Goal: Check status: Check status

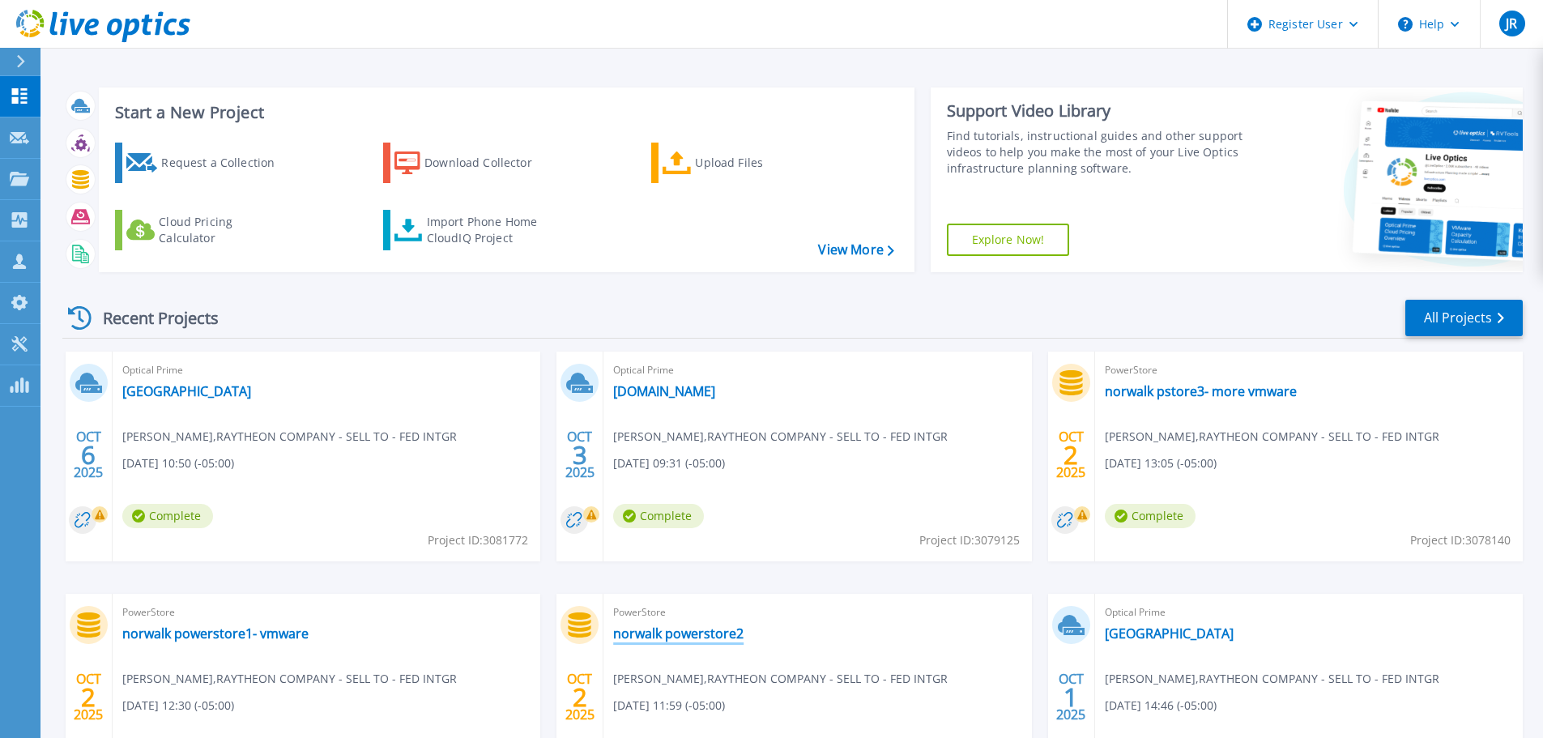
click at [676, 637] on link "norwalk powerstore2" at bounding box center [678, 633] width 130 height 16
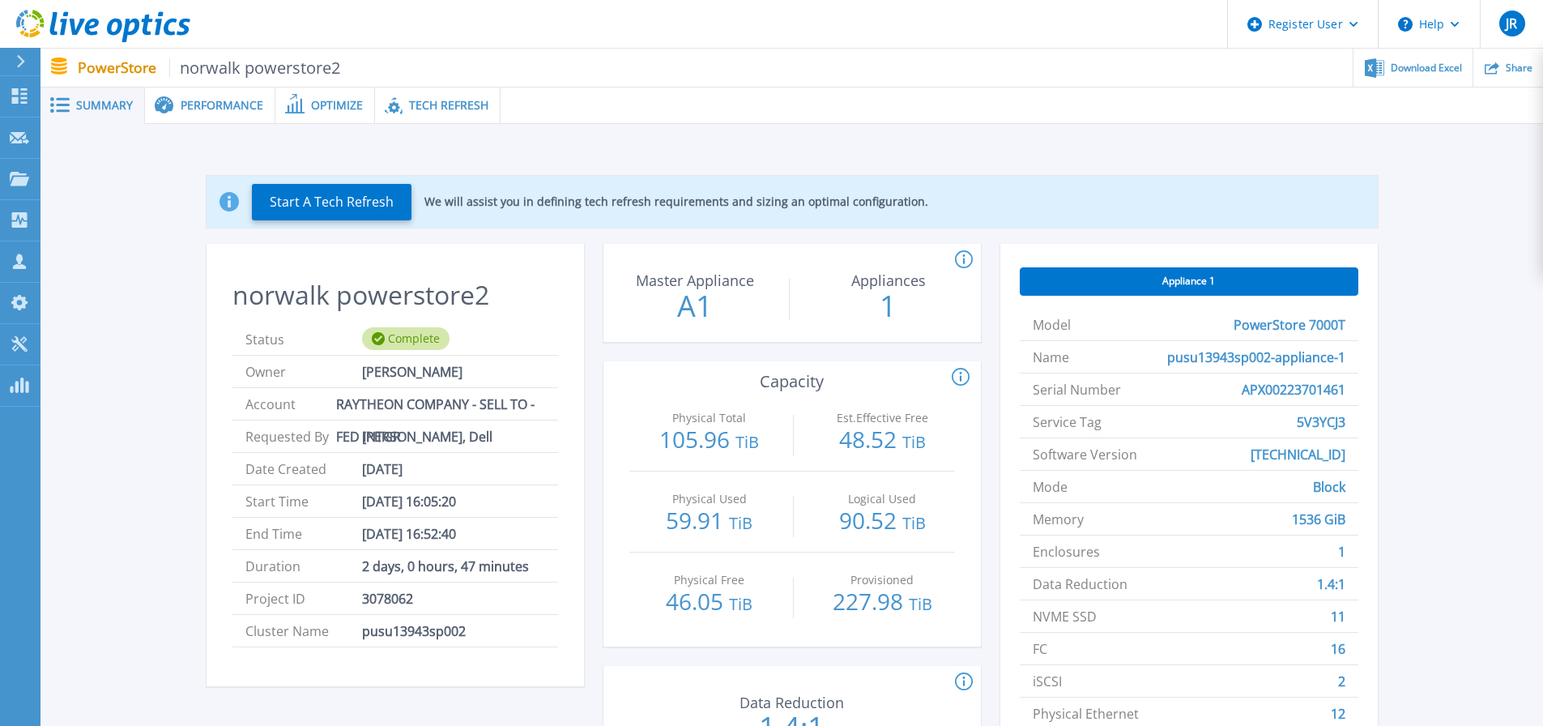
click at [230, 102] on span "Performance" at bounding box center [222, 105] width 83 height 11
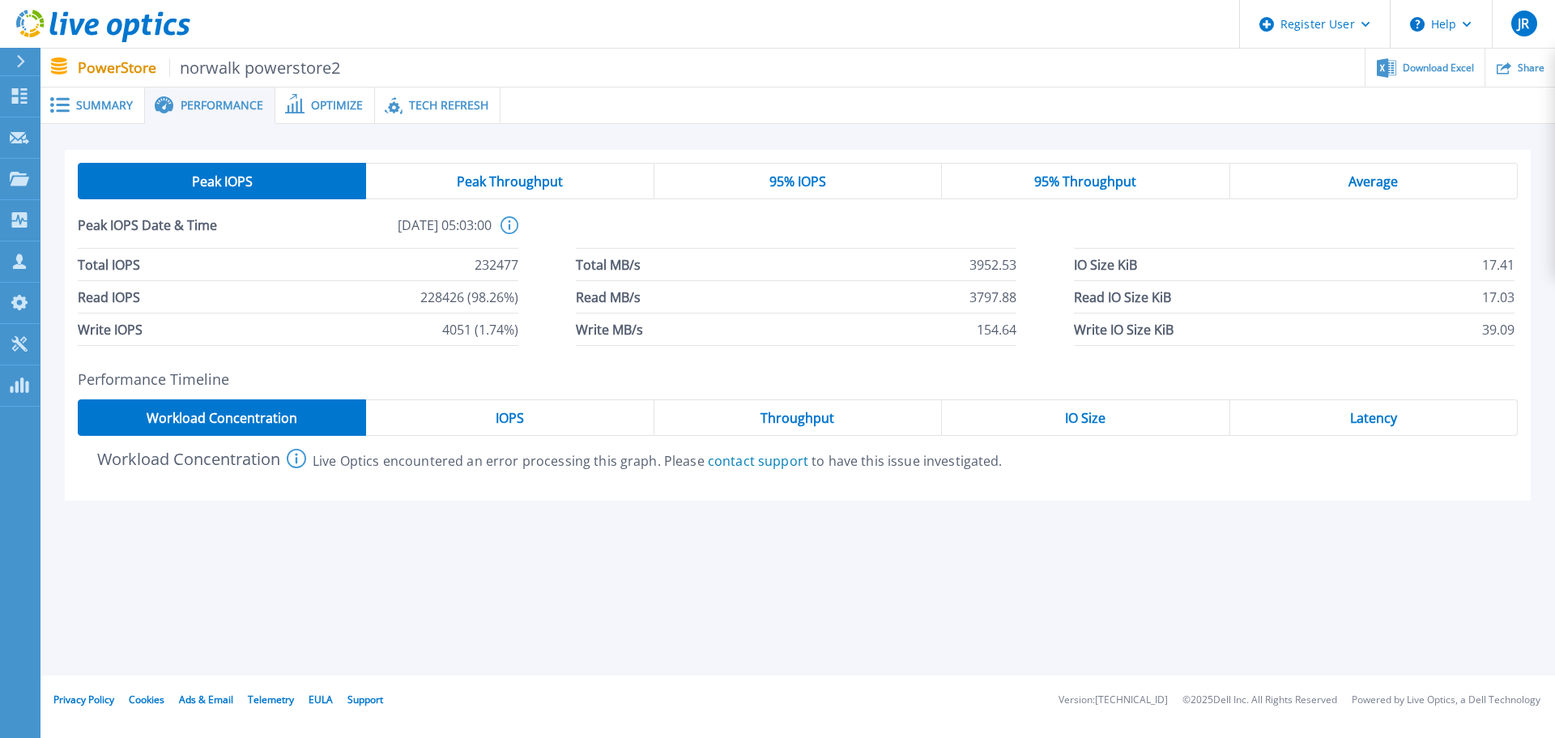
click at [1097, 428] on div "IO Size" at bounding box center [1086, 417] width 288 height 36
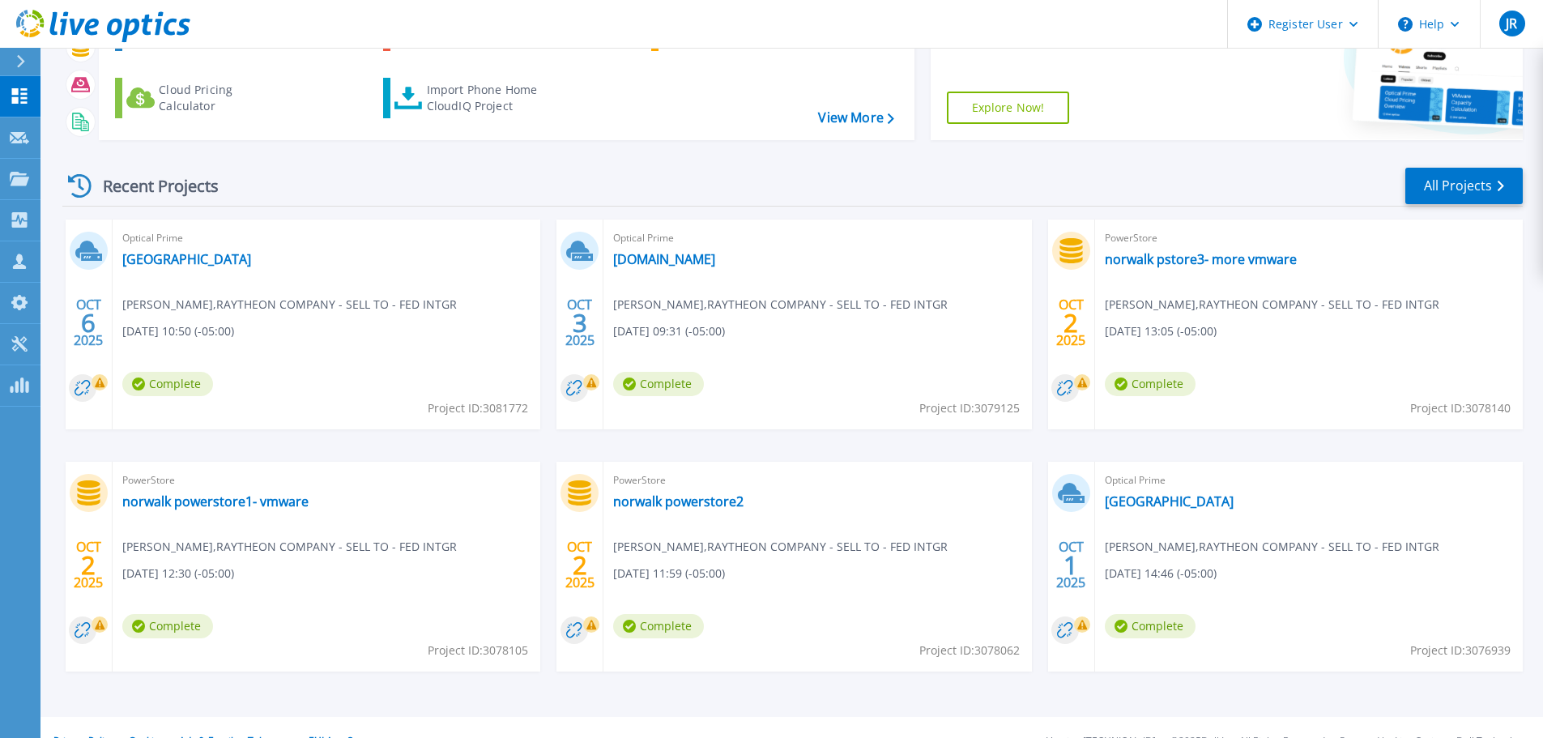
scroll to position [160, 0]
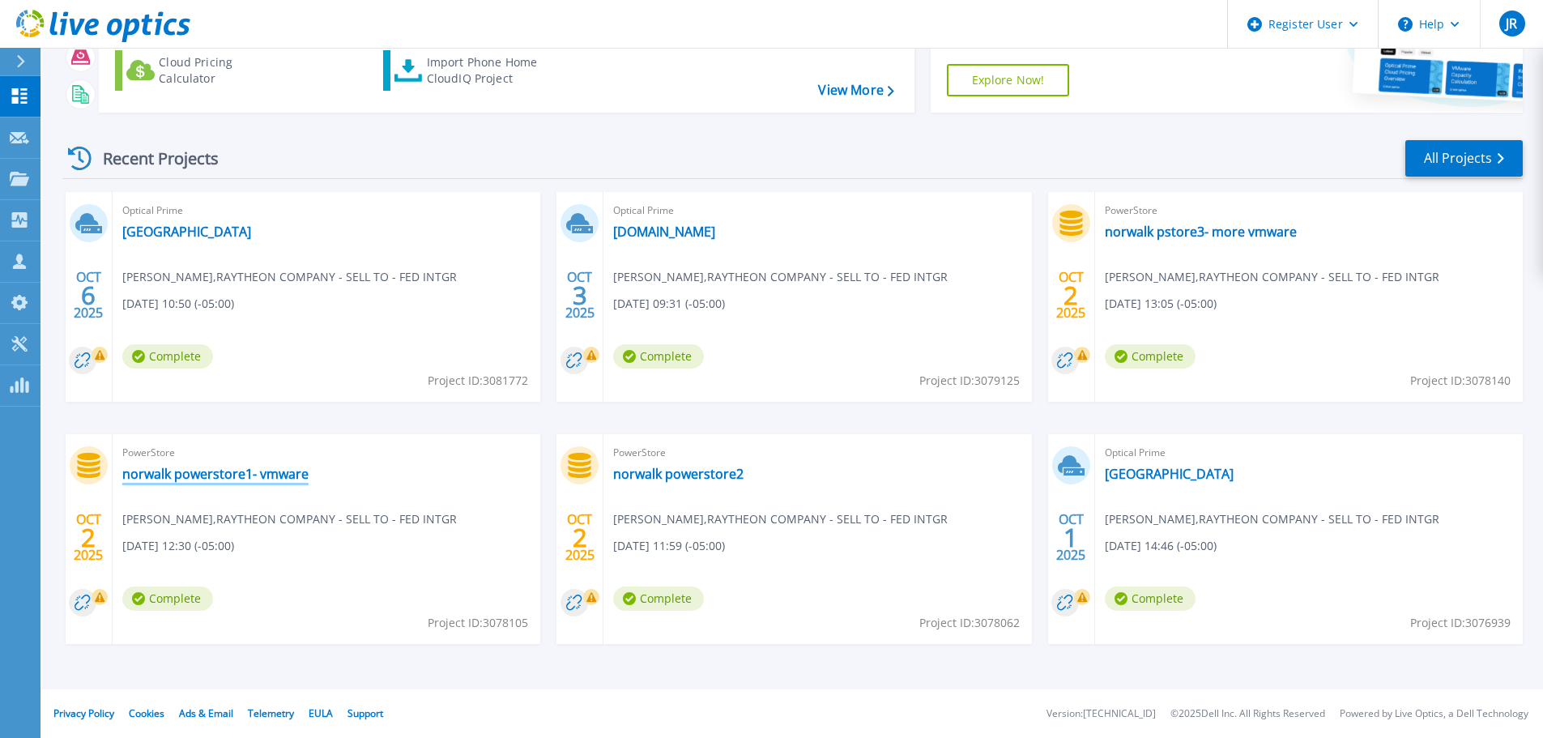
click at [266, 478] on link "norwalk powerstore1- vmware" at bounding box center [215, 474] width 186 height 16
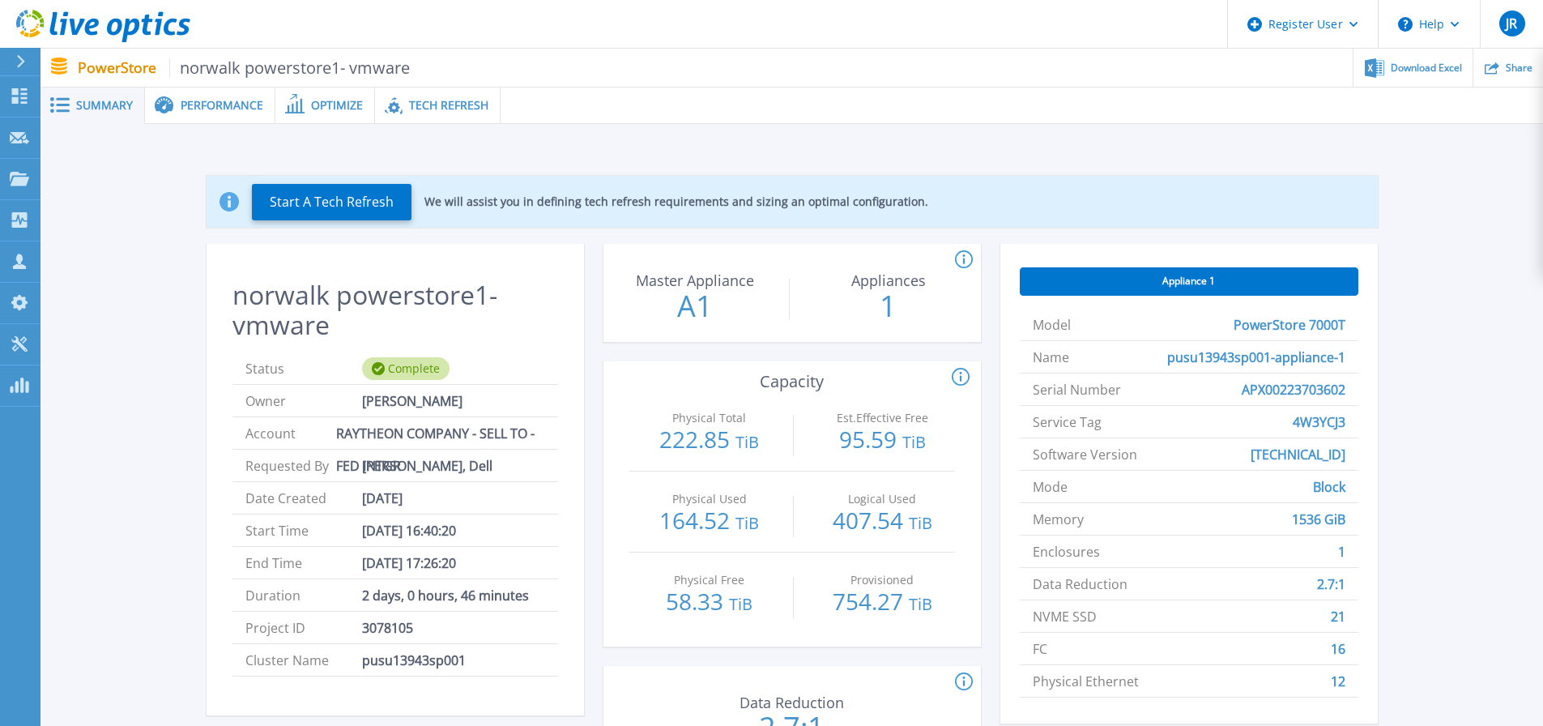
click at [238, 104] on span "Performance" at bounding box center [222, 105] width 83 height 11
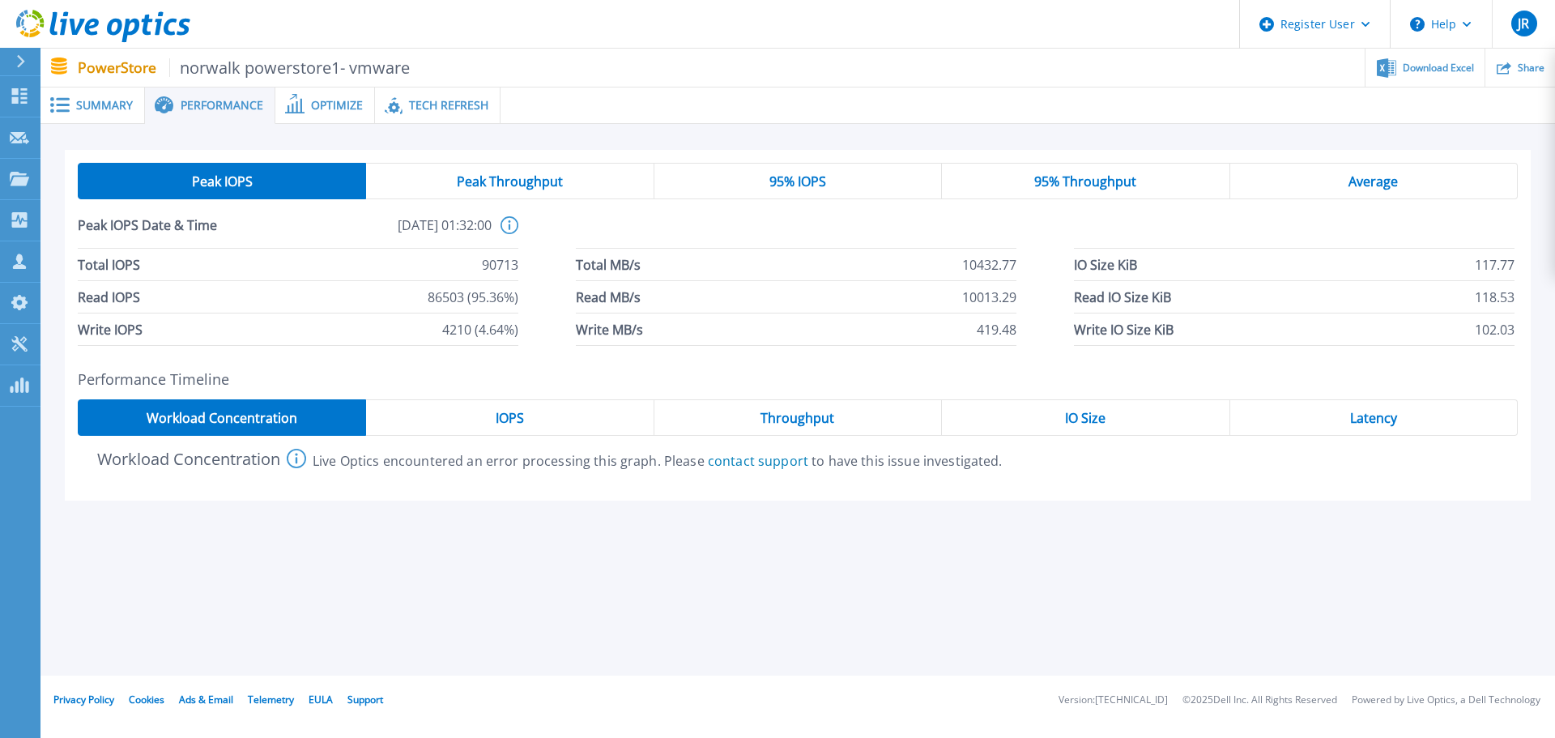
click at [1155, 403] on div "IO Size" at bounding box center [1086, 417] width 288 height 36
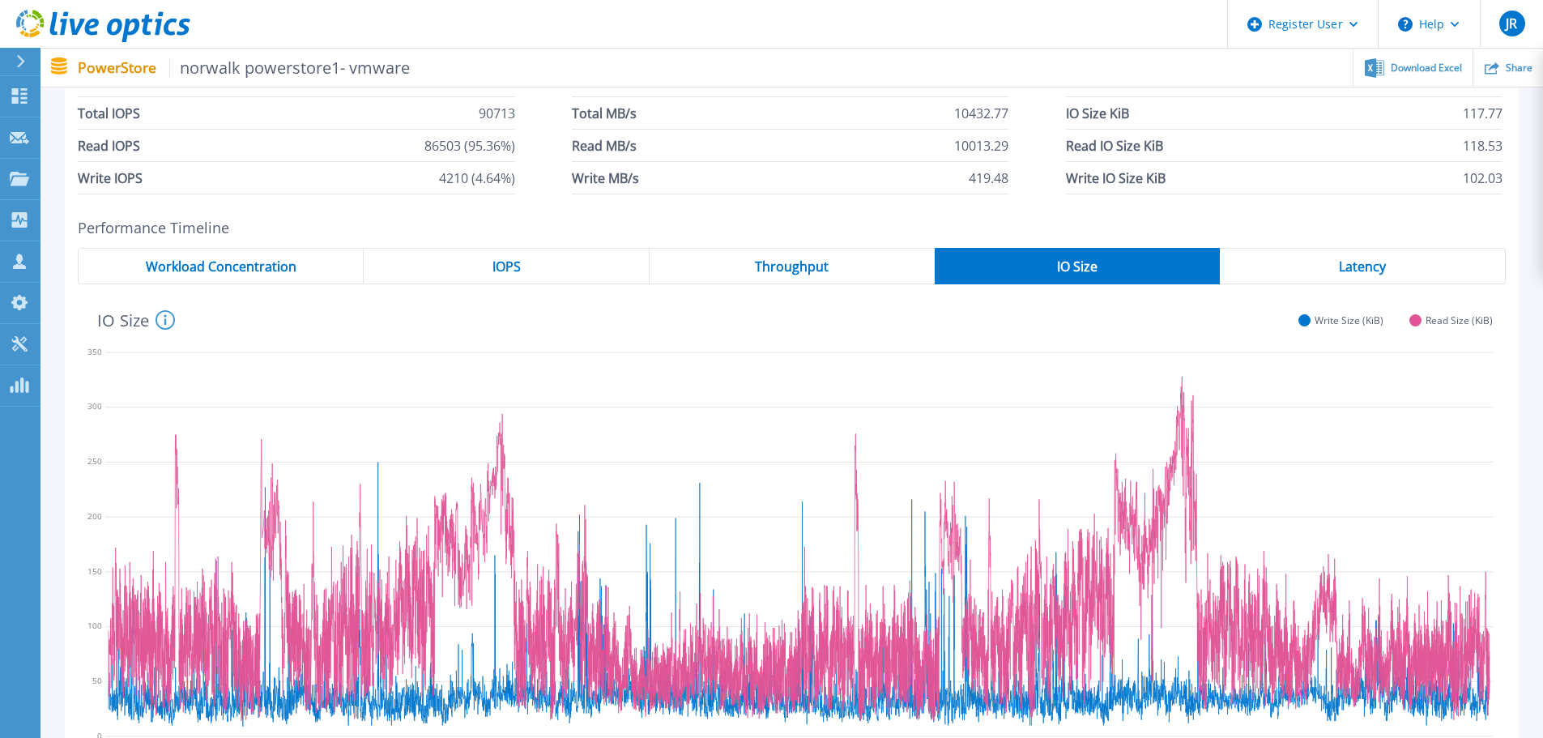
scroll to position [162, 0]
